Goal: Task Accomplishment & Management: Manage account settings

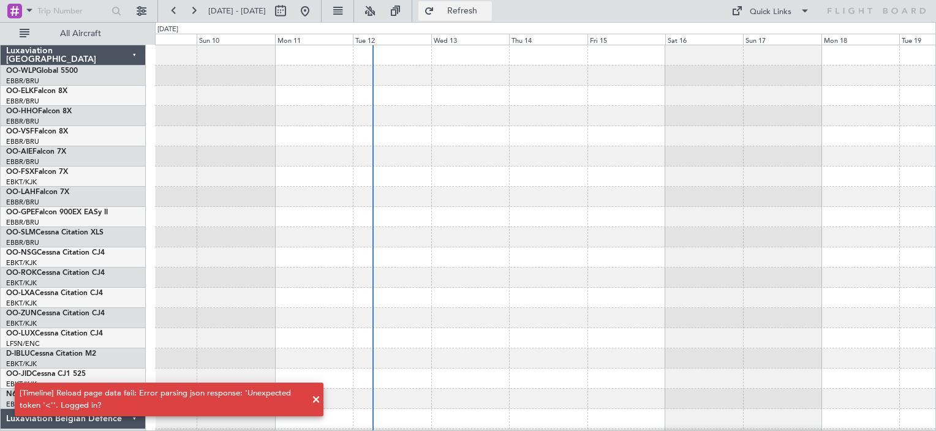
click at [492, 4] on button "Refresh" at bounding box center [454, 11] width 73 height 20
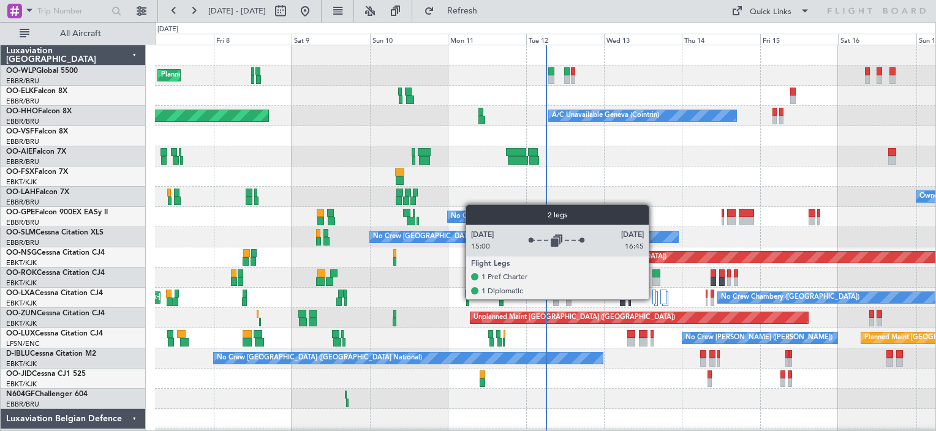
click at [654, 299] on div at bounding box center [654, 297] width 4 height 15
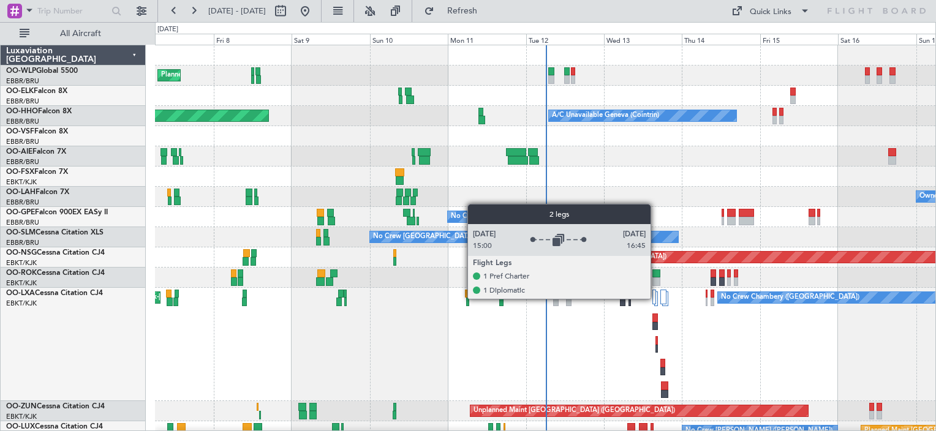
click at [656, 298] on div at bounding box center [654, 297] width 4 height 15
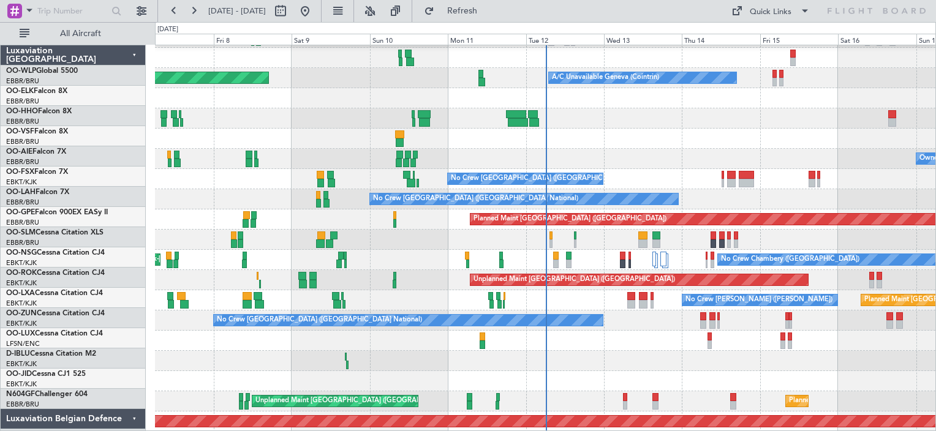
scroll to position [38, 0]
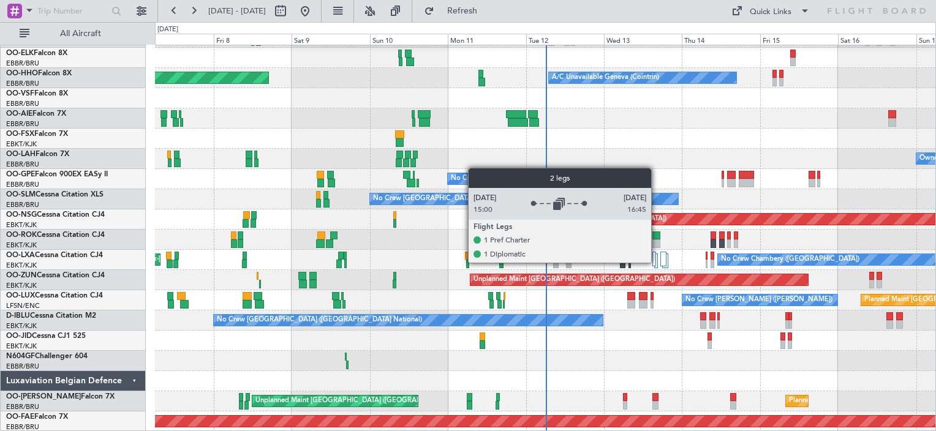
click at [656, 262] on div at bounding box center [656, 261] width 4 height 15
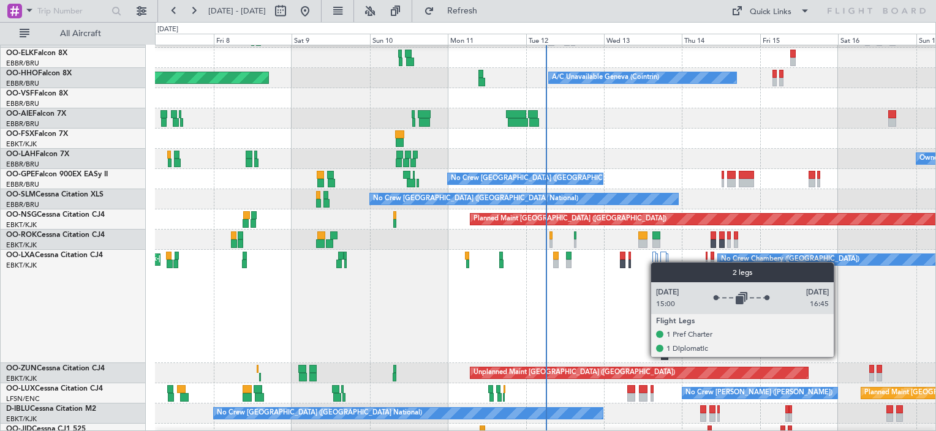
click at [656, 262] on div at bounding box center [656, 261] width 4 height 15
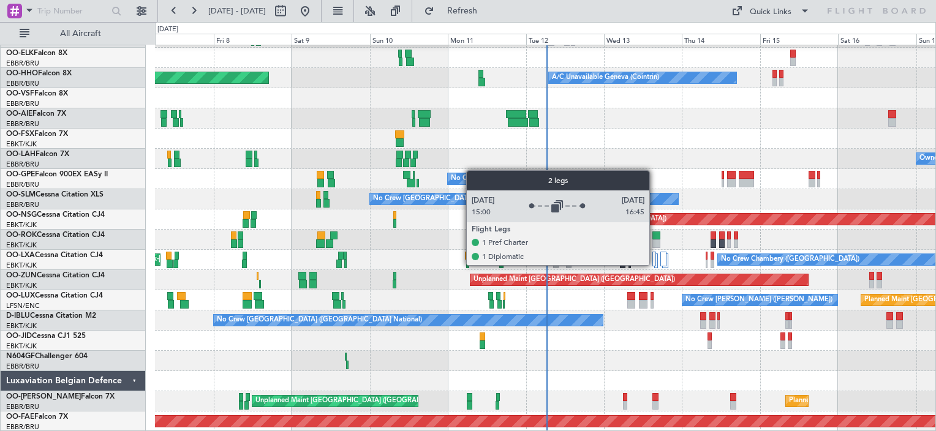
click at [655, 265] on div at bounding box center [654, 259] width 4 height 15
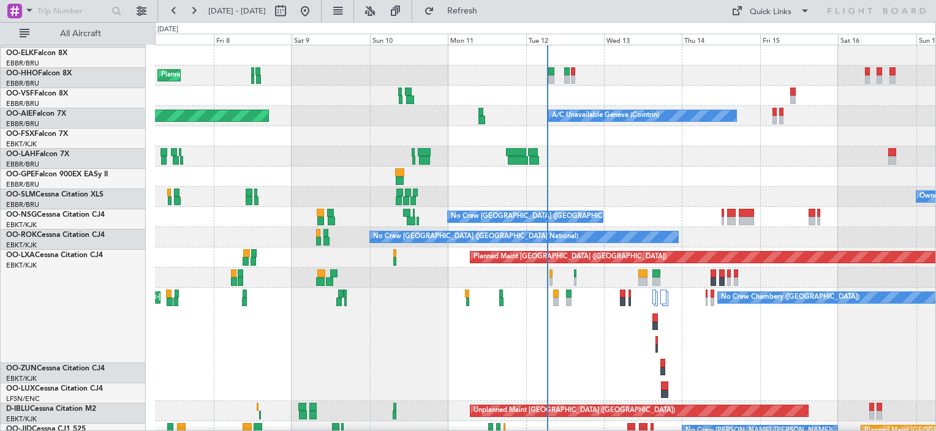
scroll to position [0, 0]
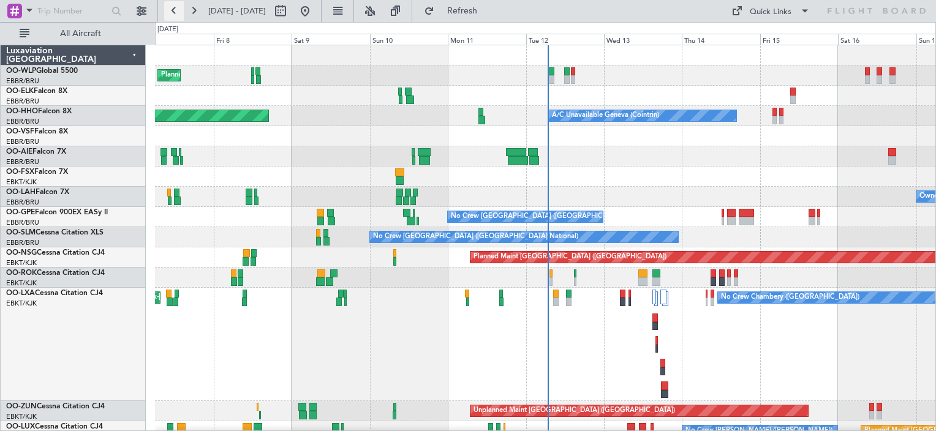
click at [167, 15] on button at bounding box center [174, 11] width 20 height 20
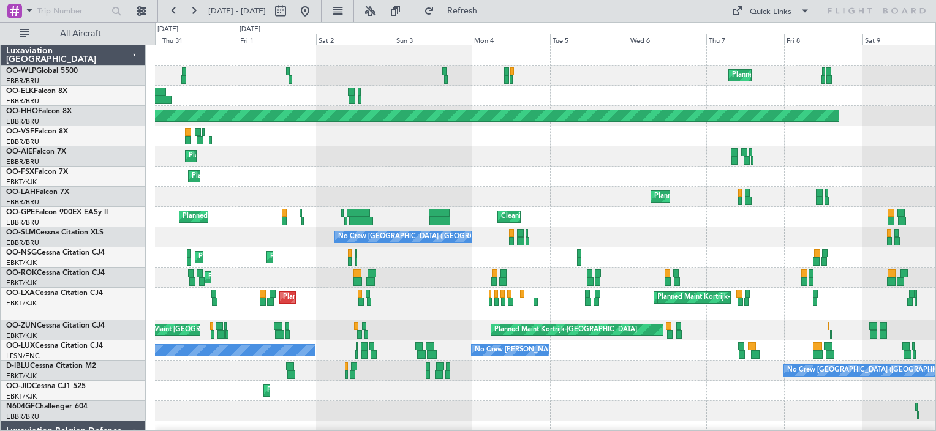
click at [546, 171] on div "Planned Maint Milan (Linate) Planned Maint Geneva ([GEOGRAPHIC_DATA]) A/C Unava…" at bounding box center [545, 263] width 780 height 437
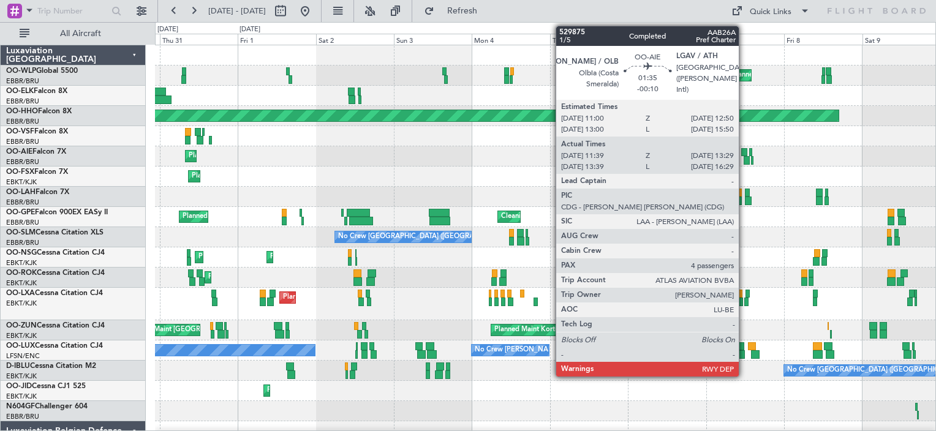
click at [744, 151] on div at bounding box center [744, 152] width 6 height 9
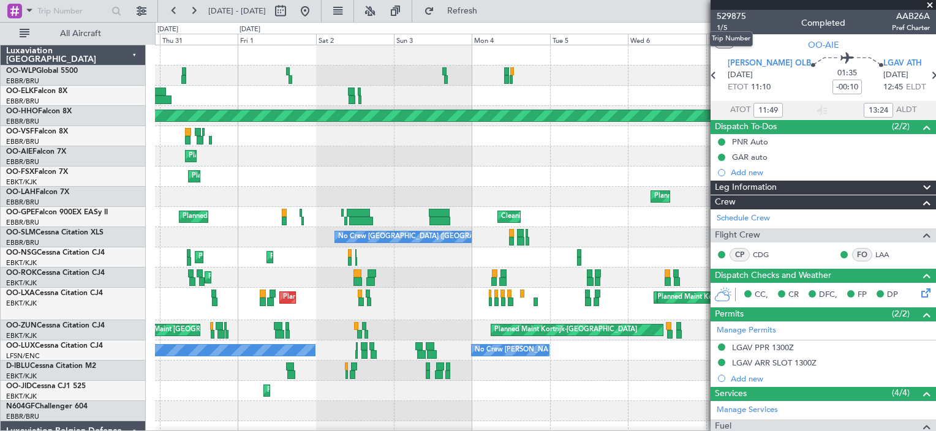
click at [724, 27] on mat-tooltip-component "Trip Number" at bounding box center [731, 39] width 61 height 32
click at [723, 24] on span "1/5" at bounding box center [731, 28] width 29 height 10
type input "13:49"
type input "16:24"
type input "11:49"
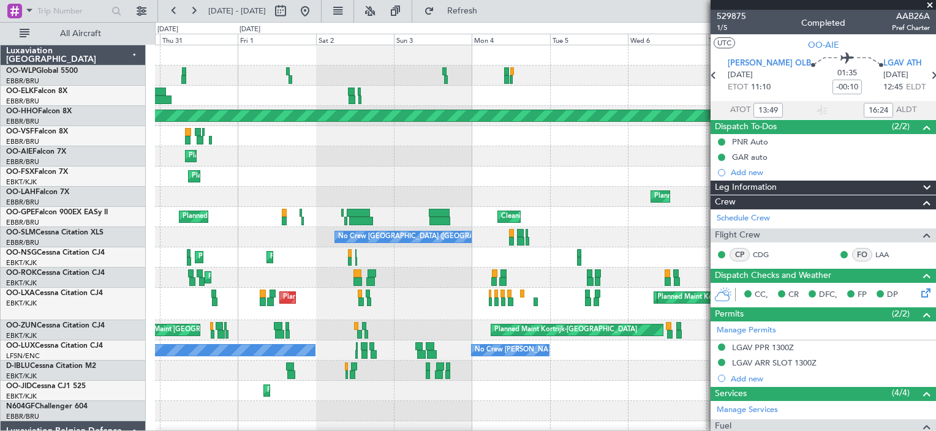
type input "13:24"
click at [718, 31] on span "1/5" at bounding box center [731, 28] width 29 height 10
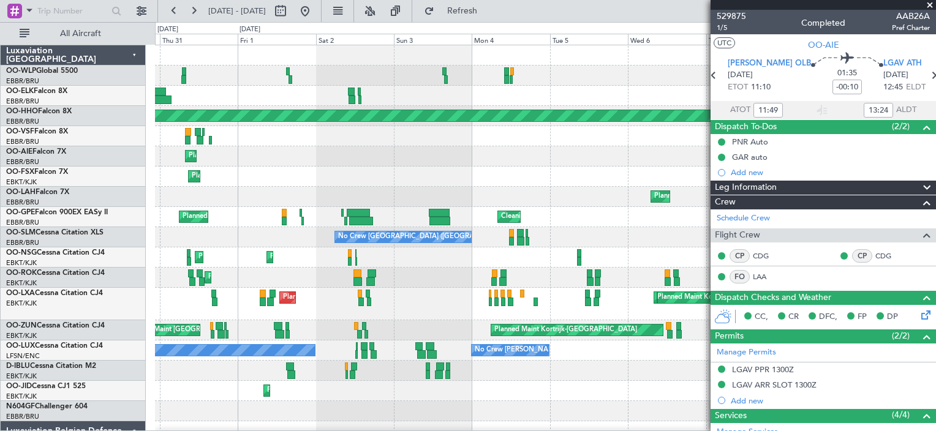
click at [931, 7] on span at bounding box center [929, 5] width 12 height 11
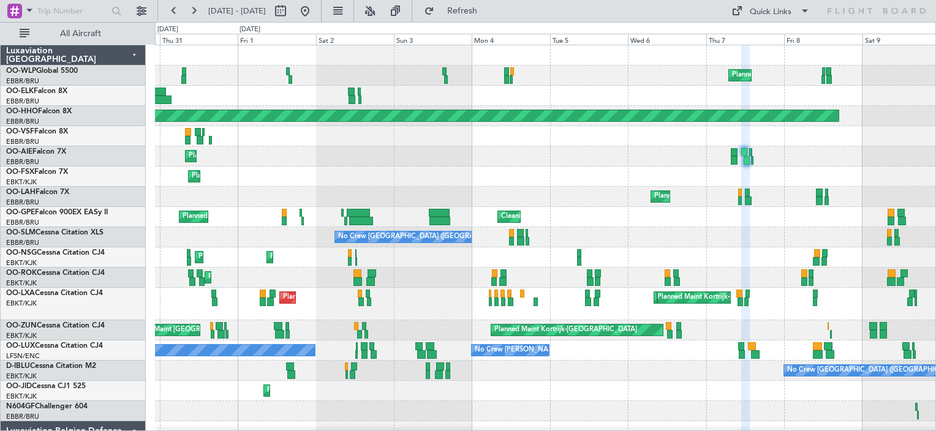
type input "0"
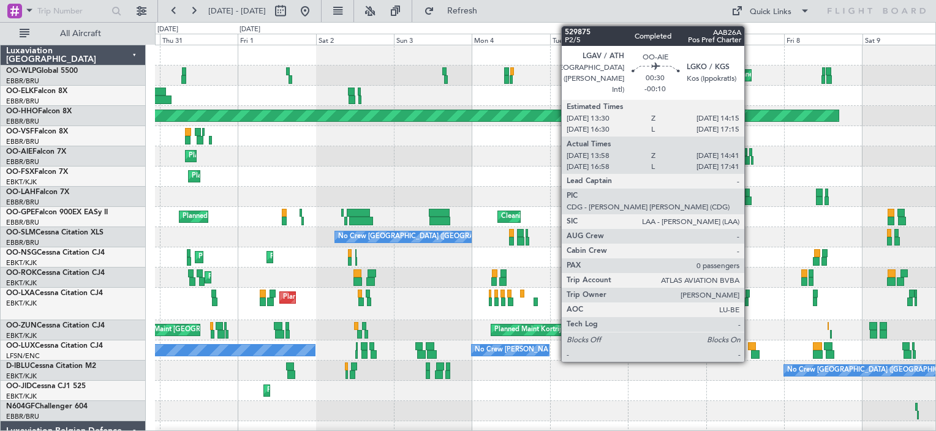
click at [750, 153] on div at bounding box center [750, 152] width 2 height 9
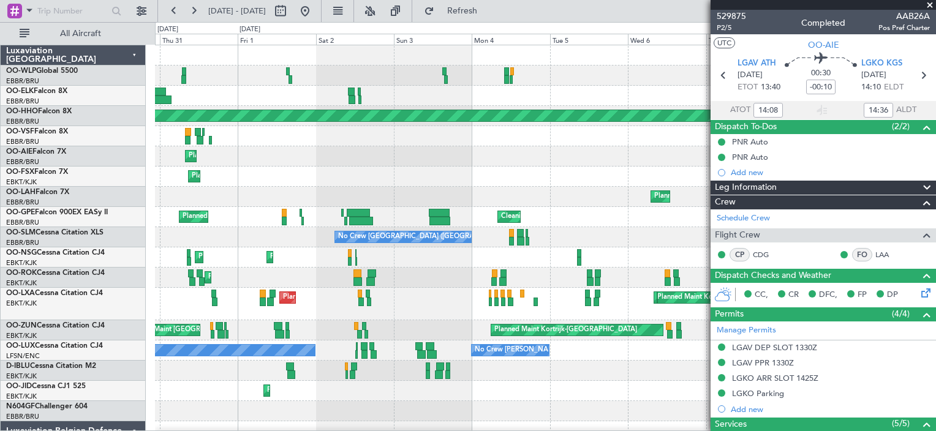
type input "17:08"
type input "17:36"
type input "14:08"
type input "14:36"
click at [728, 30] on span "P2/5" at bounding box center [731, 28] width 29 height 10
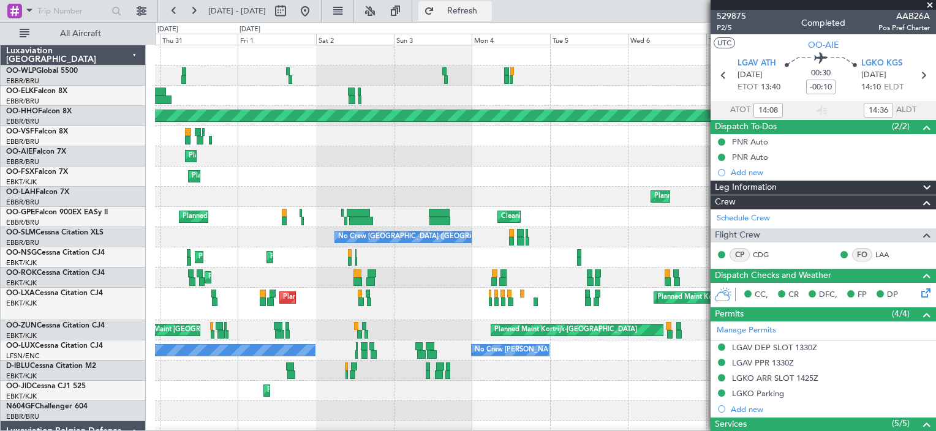
click at [472, 9] on button "Refresh" at bounding box center [454, 11] width 73 height 20
type input "14:07"
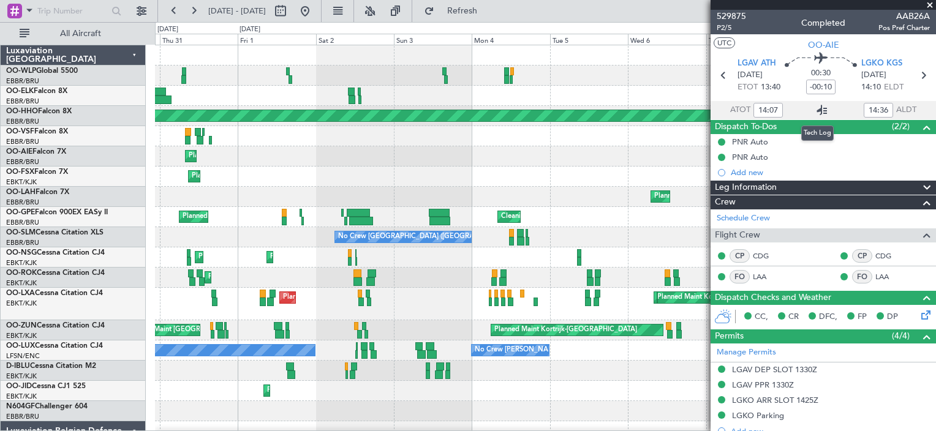
click at [819, 111] on icon at bounding box center [821, 110] width 15 height 15
click at [930, 6] on span at bounding box center [929, 5] width 12 height 11
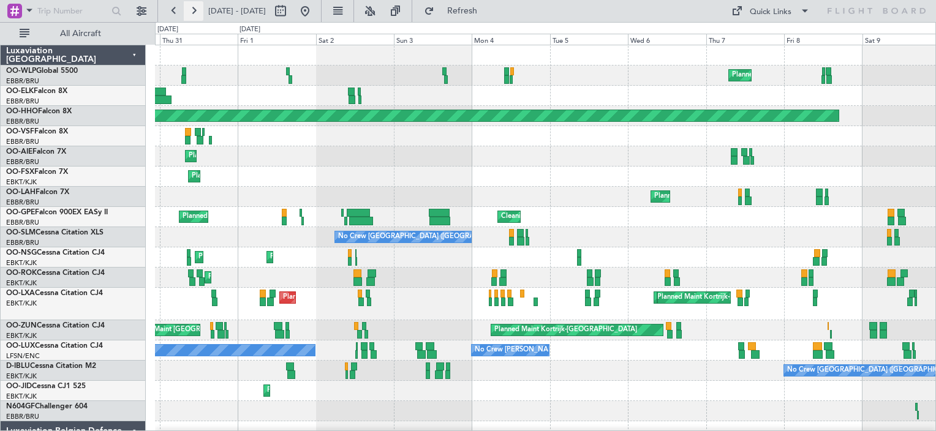
click at [195, 13] on button at bounding box center [194, 11] width 20 height 20
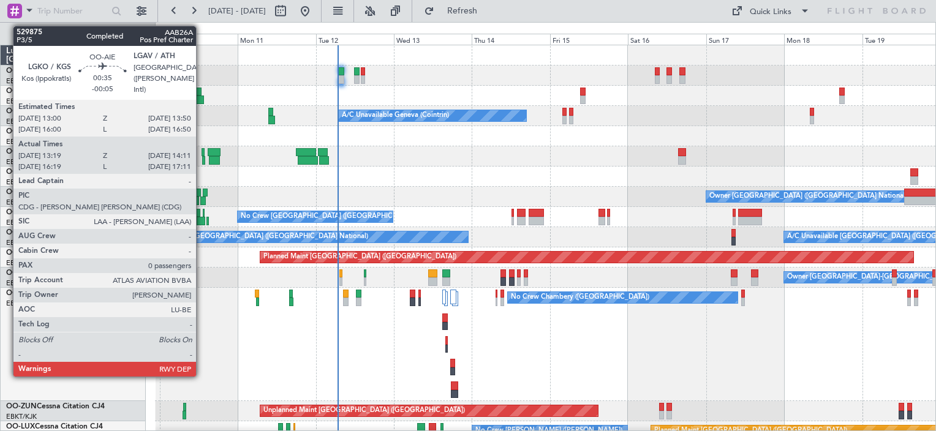
click at [201, 149] on div at bounding box center [202, 152] width 3 height 9
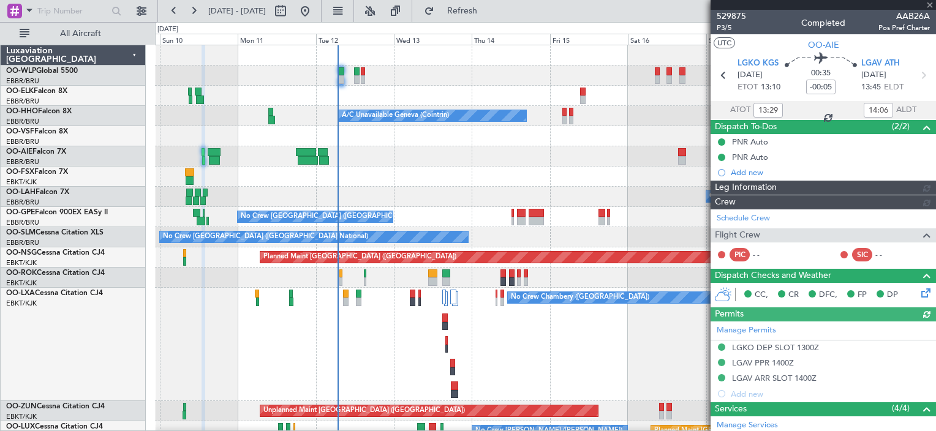
type input "16:29"
type input "17:06"
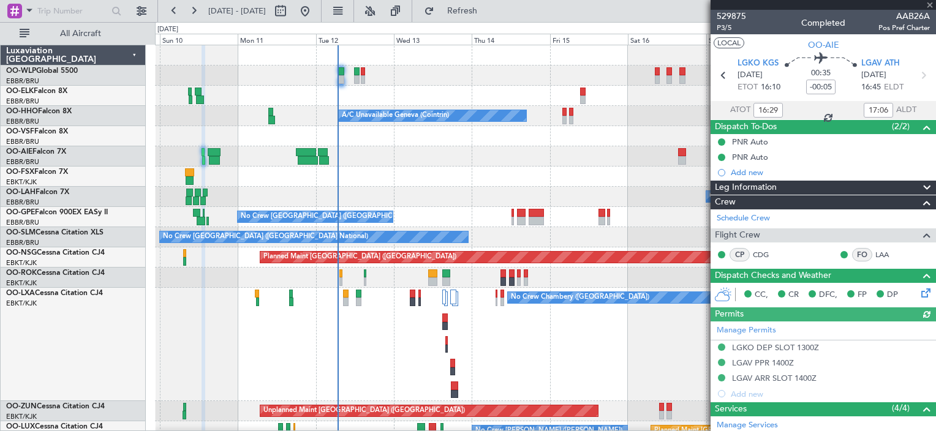
type input "13:29"
type input "14:06"
click at [725, 29] on span "P3/5" at bounding box center [731, 28] width 29 height 10
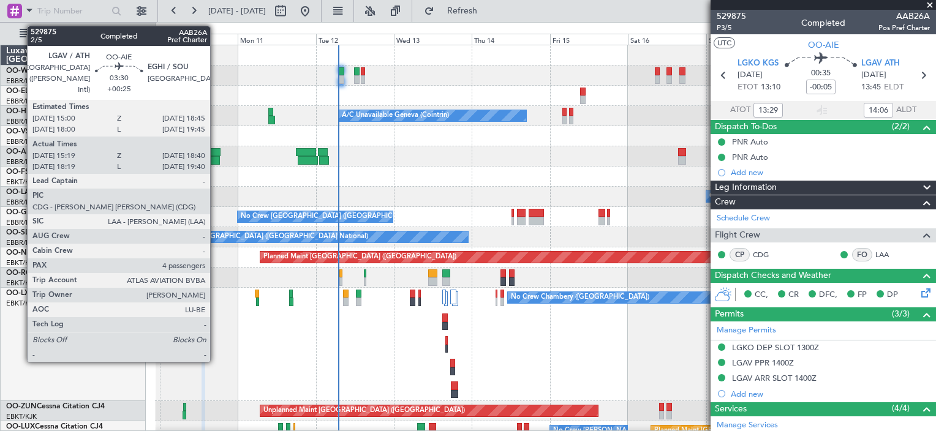
click at [216, 152] on div at bounding box center [214, 152] width 12 height 9
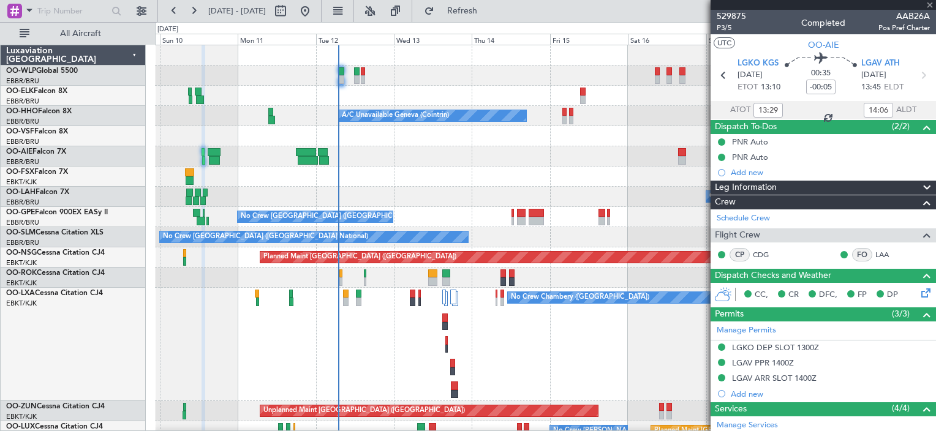
type input "+00:25"
type input "15:29"
type input "18:35"
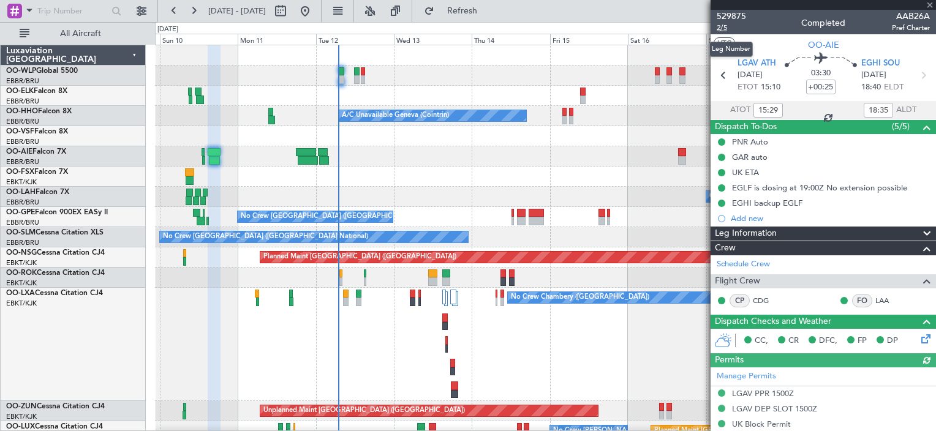
click at [717, 24] on span "2/5" at bounding box center [731, 28] width 29 height 10
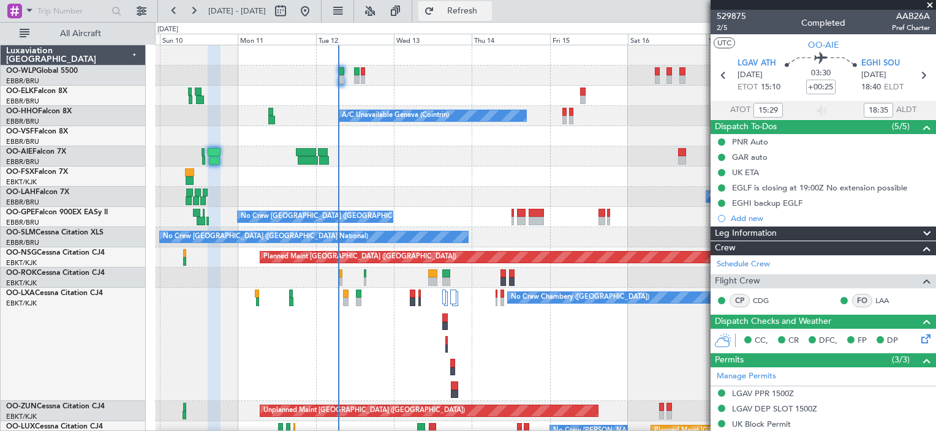
click at [480, 12] on span "Refresh" at bounding box center [462, 11] width 51 height 9
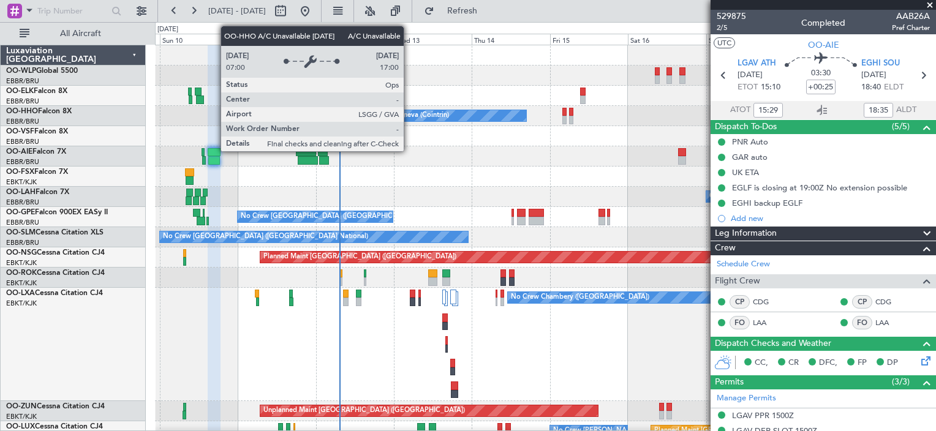
click at [409, 119] on div "A/C Unavailable Geneva (Cointrin)" at bounding box center [395, 116] width 107 height 18
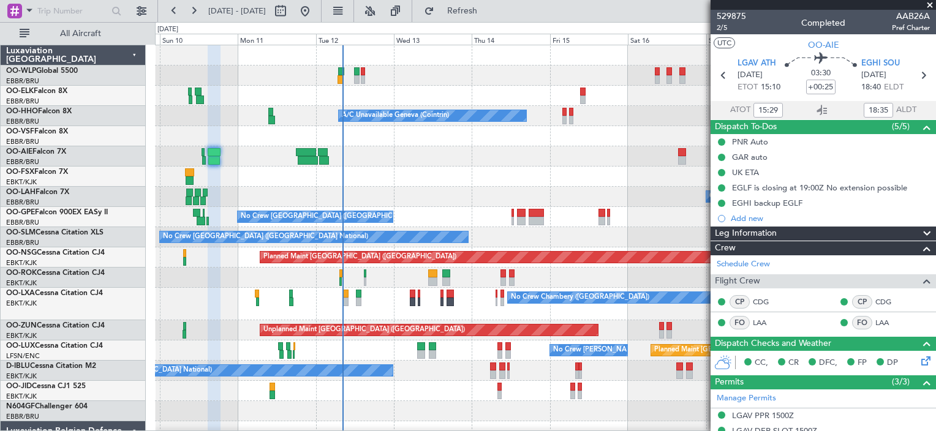
click at [928, 4] on span at bounding box center [929, 5] width 12 height 11
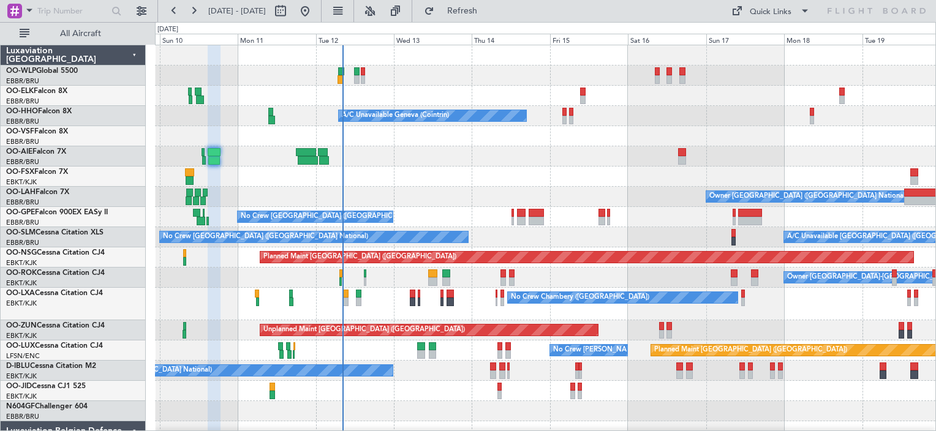
type input "0"
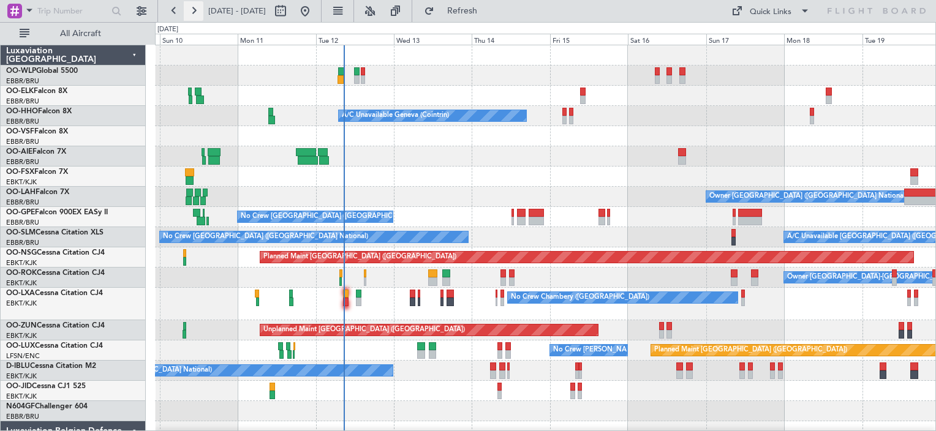
click at [190, 6] on button at bounding box center [194, 11] width 20 height 20
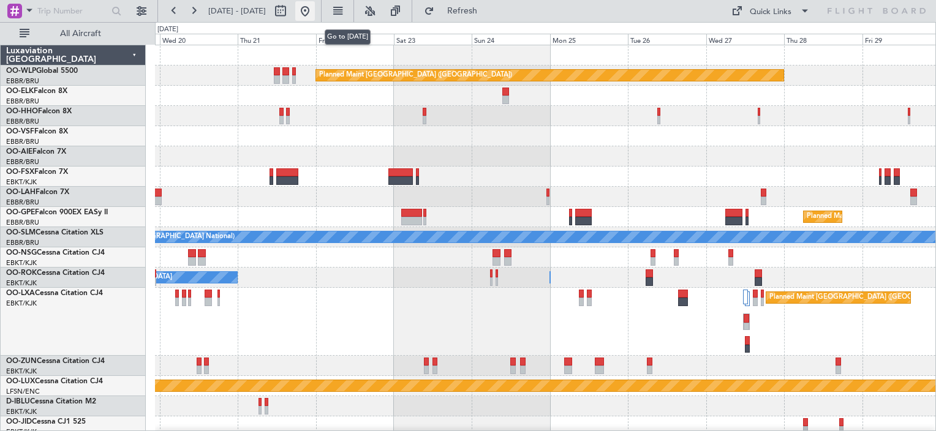
click at [315, 18] on button at bounding box center [305, 11] width 20 height 20
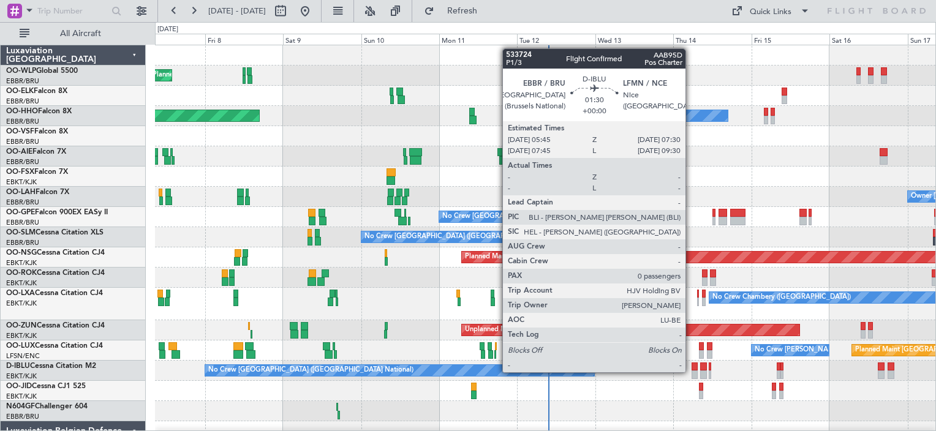
click at [691, 372] on div at bounding box center [694, 375] width 6 height 9
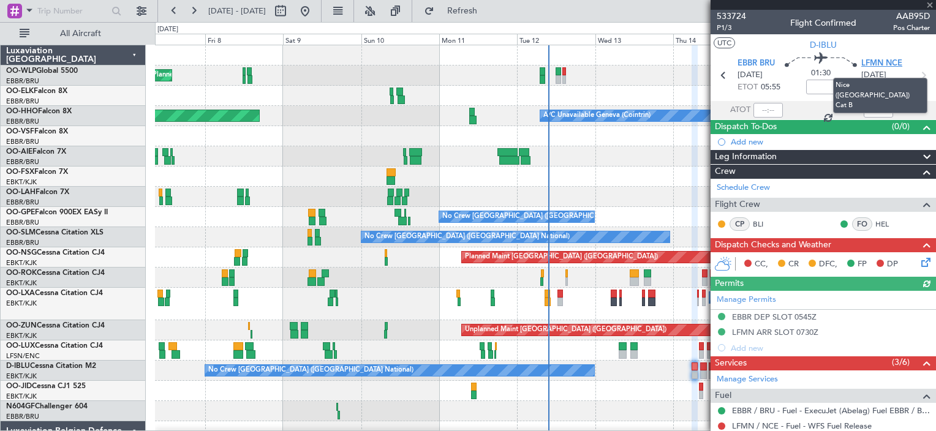
click at [882, 62] on span "LFMN NCE" at bounding box center [881, 64] width 41 height 12
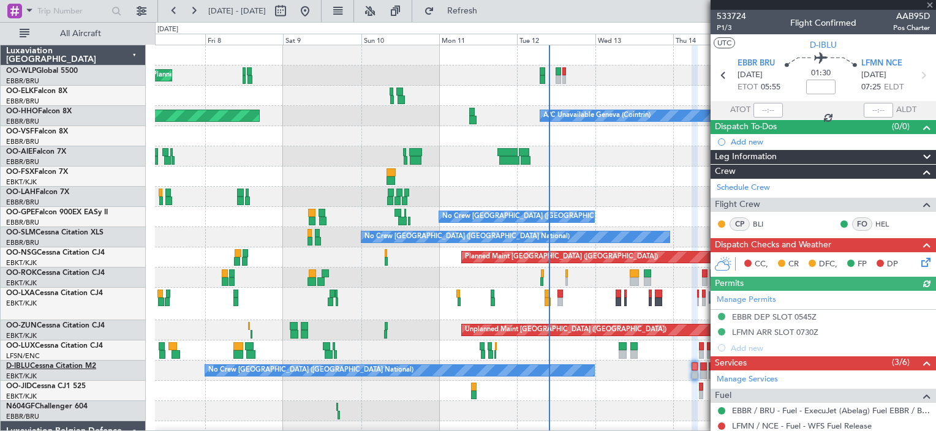
click at [84, 367] on link "D-IBLU Cessna Citation M2" at bounding box center [51, 366] width 90 height 7
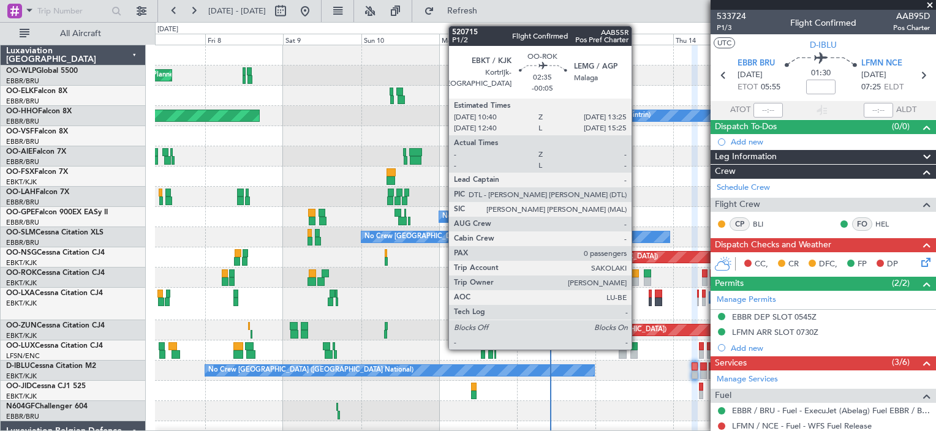
click at [637, 279] on div at bounding box center [634, 281] width 9 height 9
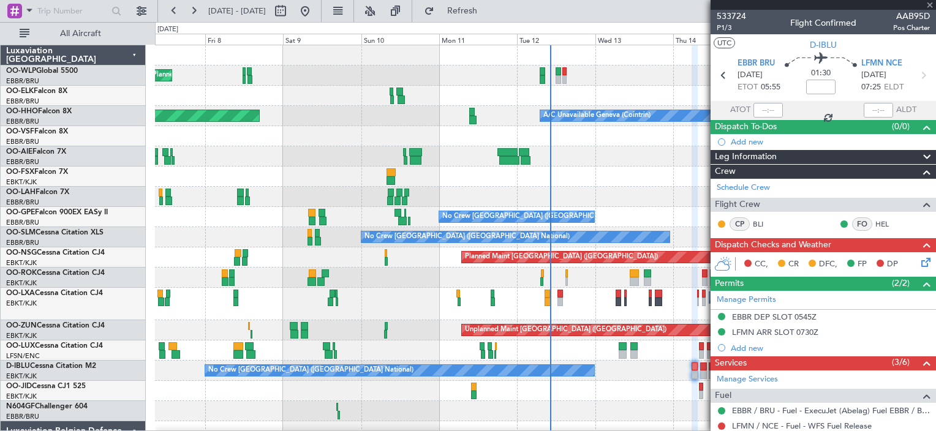
type input "-00:05"
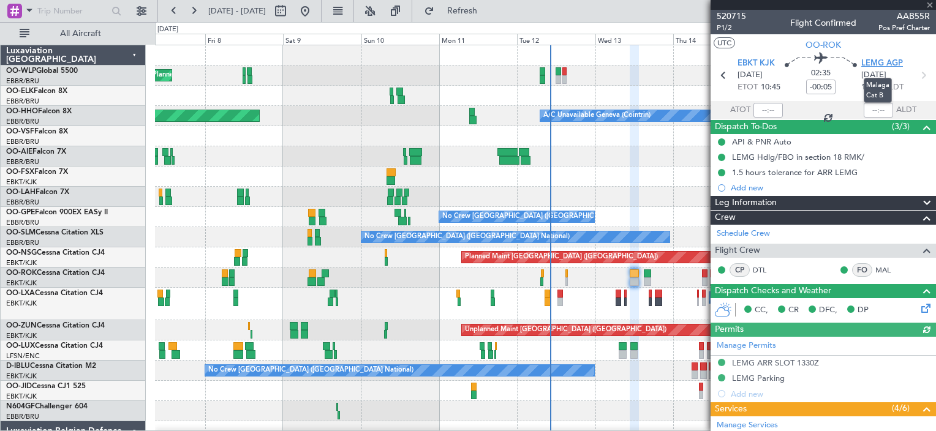
click at [883, 64] on span "LEMG AGP" at bounding box center [882, 64] width 42 height 12
